Goal: Task Accomplishment & Management: Use online tool/utility

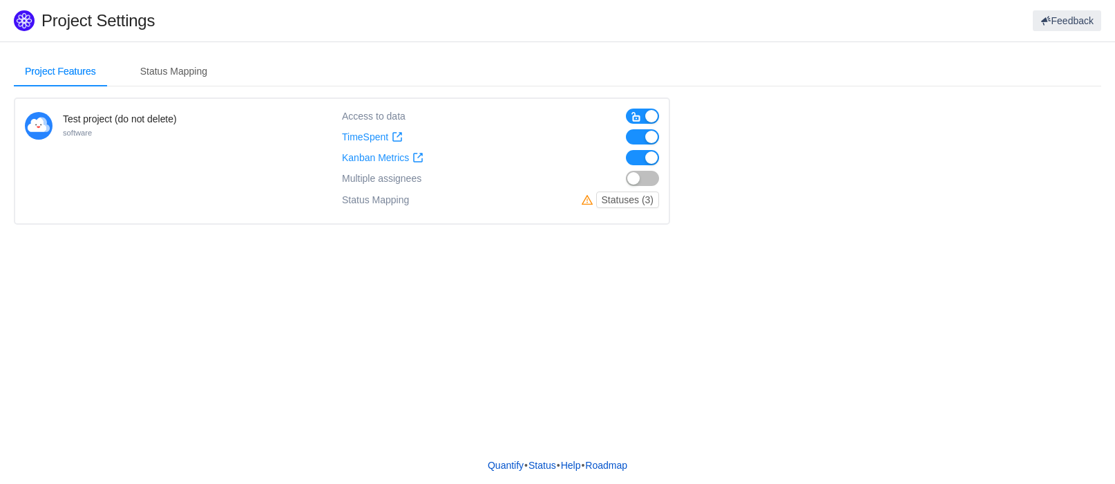
click at [406, 182] on span "Multiple assignees" at bounding box center [381, 179] width 79 height 12
click at [640, 203] on button "Statuses (3)" at bounding box center [627, 199] width 63 height 17
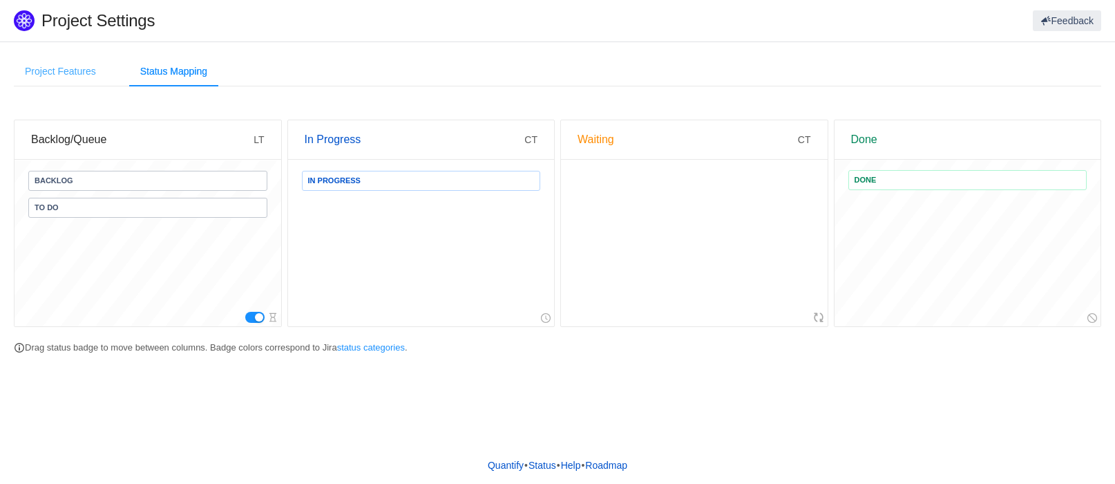
click at [59, 70] on div "Project Features" at bounding box center [60, 71] width 93 height 31
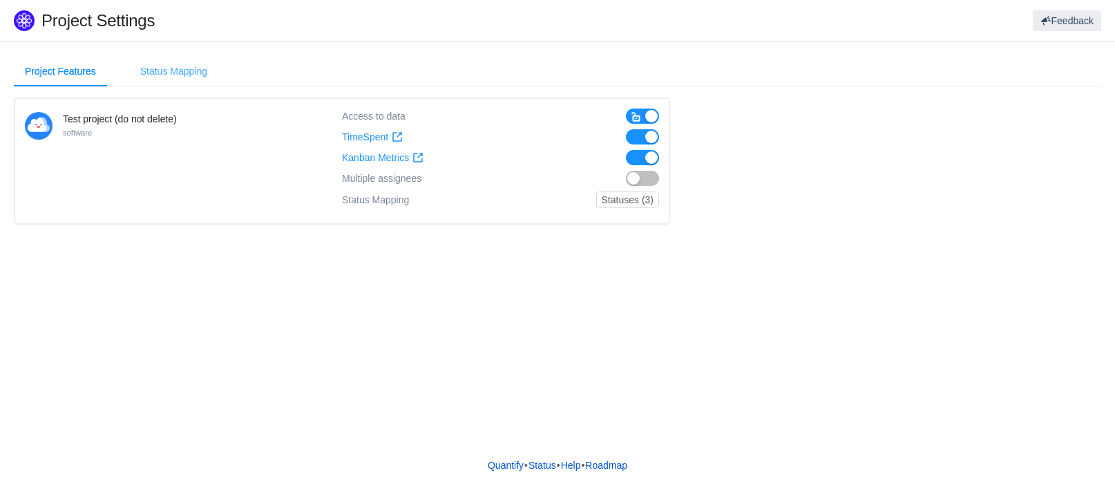
click at [173, 73] on div "Status Mapping" at bounding box center [173, 71] width 89 height 31
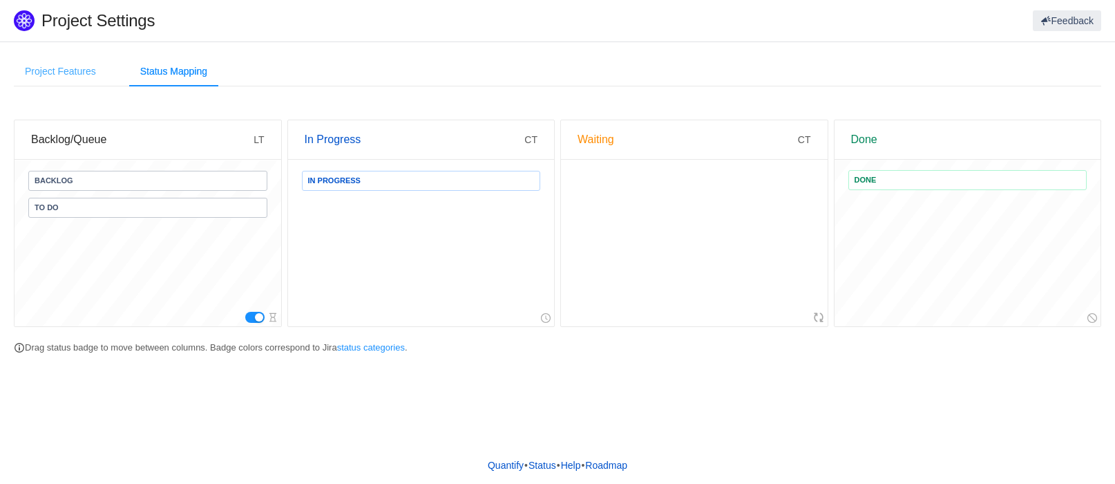
click at [51, 67] on div "Project Features" at bounding box center [60, 71] width 93 height 31
